Goal: Information Seeking & Learning: Understand process/instructions

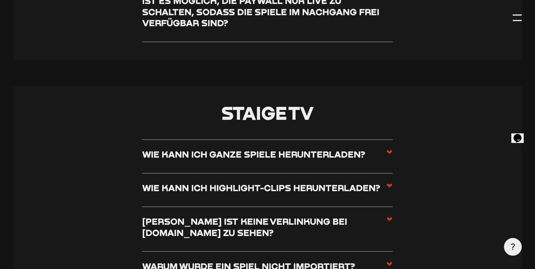
scroll to position [2341, 0]
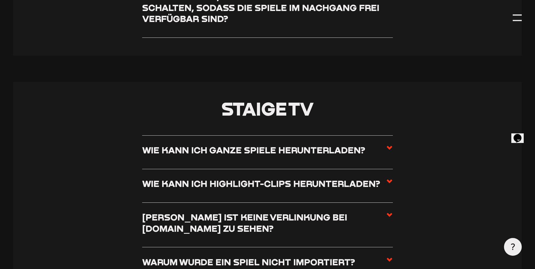
click at [388, 150] on use at bounding box center [390, 148] width 6 height 4
click at [0, 0] on input "Wie kann ich ganze Spiele herunterladen?" at bounding box center [0, 0] width 0 height 0
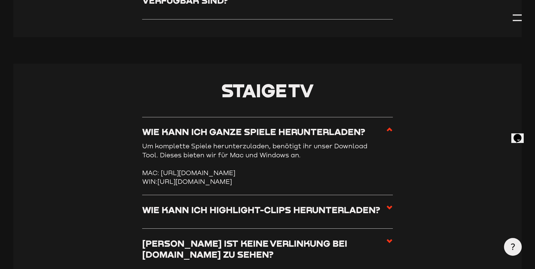
scroll to position [2369, 0]
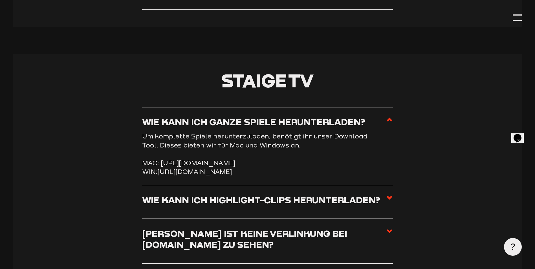
drag, startPoint x: 159, startPoint y: 186, endPoint x: 208, endPoint y: 195, distance: 49.8
click at [208, 176] on li "WIN: [URL][DOMAIN_NAME]" at bounding box center [267, 171] width 251 height 9
drag, startPoint x: 208, startPoint y: 195, endPoint x: 199, endPoint y: 185, distance: 13.0
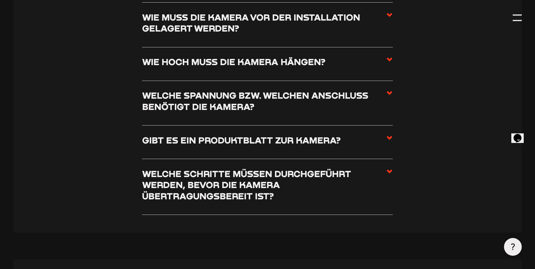
scroll to position [0, 0]
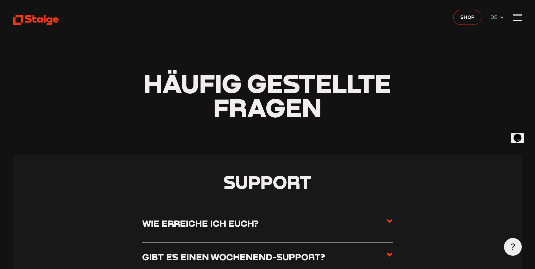
click at [45, 8] on header "Häufig gestellte Fragen" at bounding box center [267, 77] width 509 height 155
click at [43, 16] on icon at bounding box center [35, 19] width 45 height 11
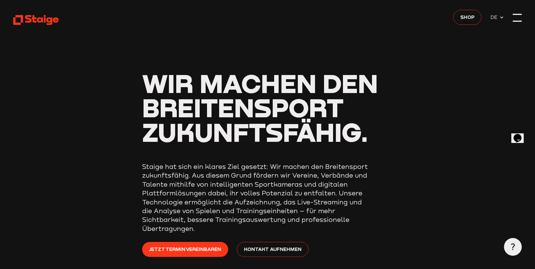
click at [516, 16] on div at bounding box center [517, 17] width 9 height 9
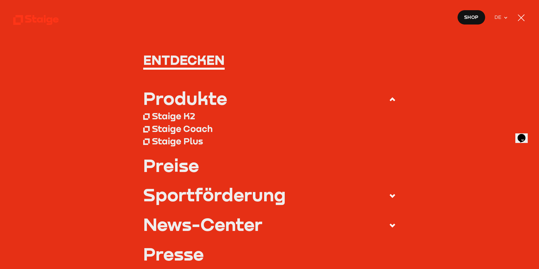
click at [526, 15] on nav "Entdecken Produkte Staige K2 Staige Coach Staige Plus Preise Blog FAQ" at bounding box center [269, 134] width 539 height 269
